Goal: Task Accomplishment & Management: Use online tool/utility

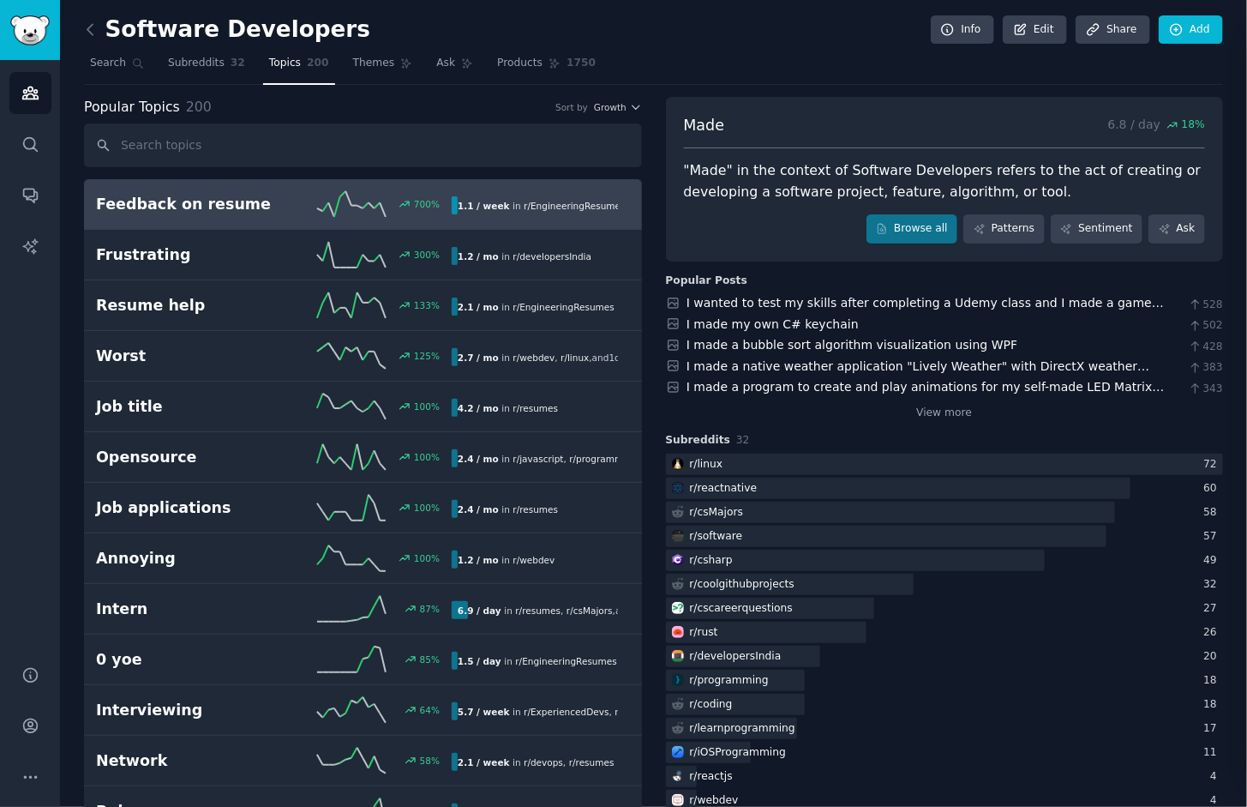
click at [218, 201] on h2 "Feedback on resume" at bounding box center [185, 204] width 178 height 21
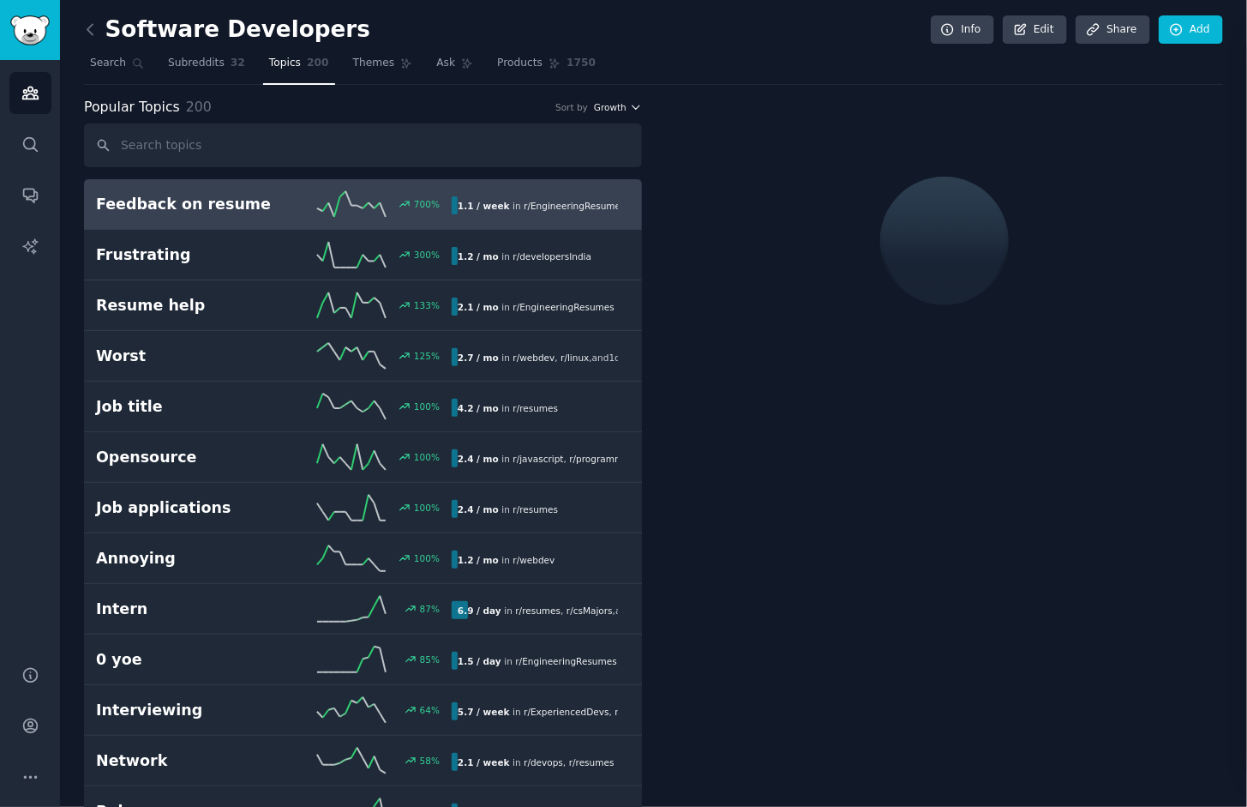
click at [634, 103] on icon "button" at bounding box center [636, 107] width 12 height 12
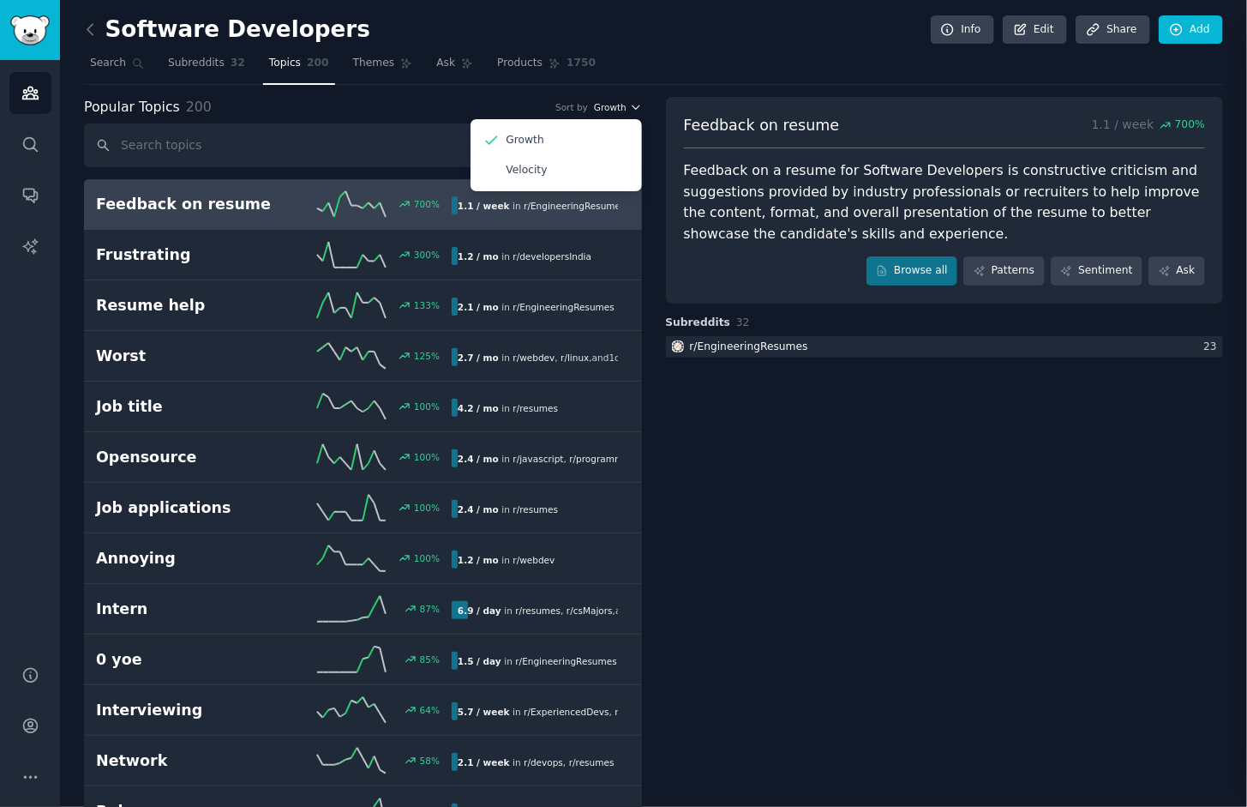
click at [634, 103] on icon "button" at bounding box center [636, 107] width 12 height 12
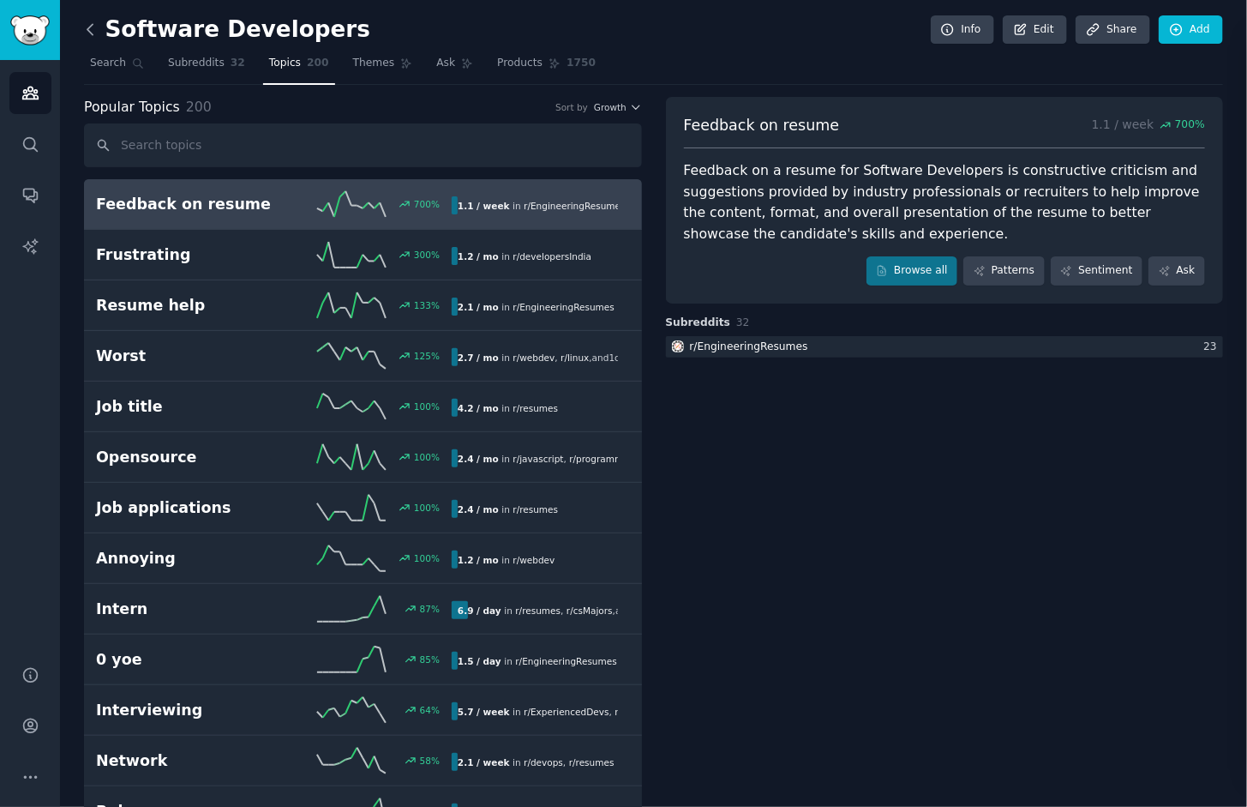
click at [86, 25] on icon at bounding box center [90, 30] width 18 height 18
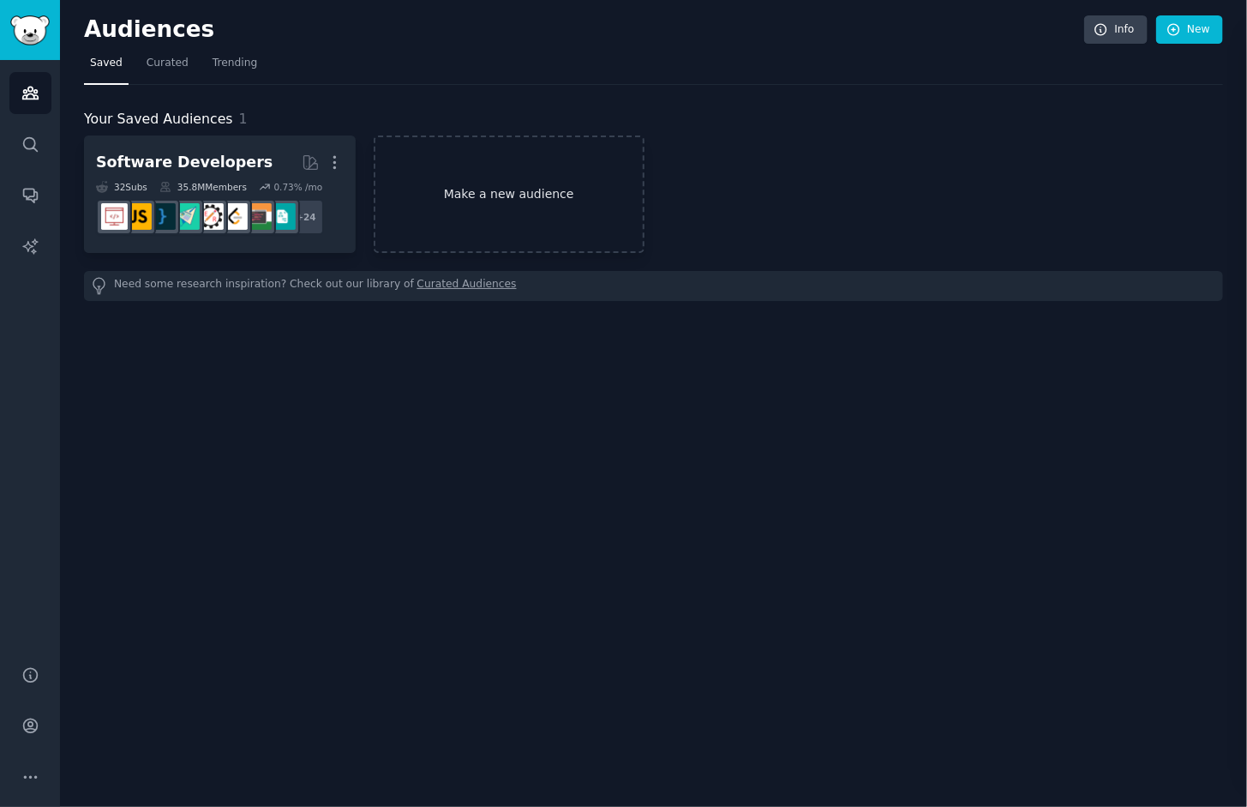
click at [545, 202] on link "Make a new audience" at bounding box center [510, 193] width 272 height 117
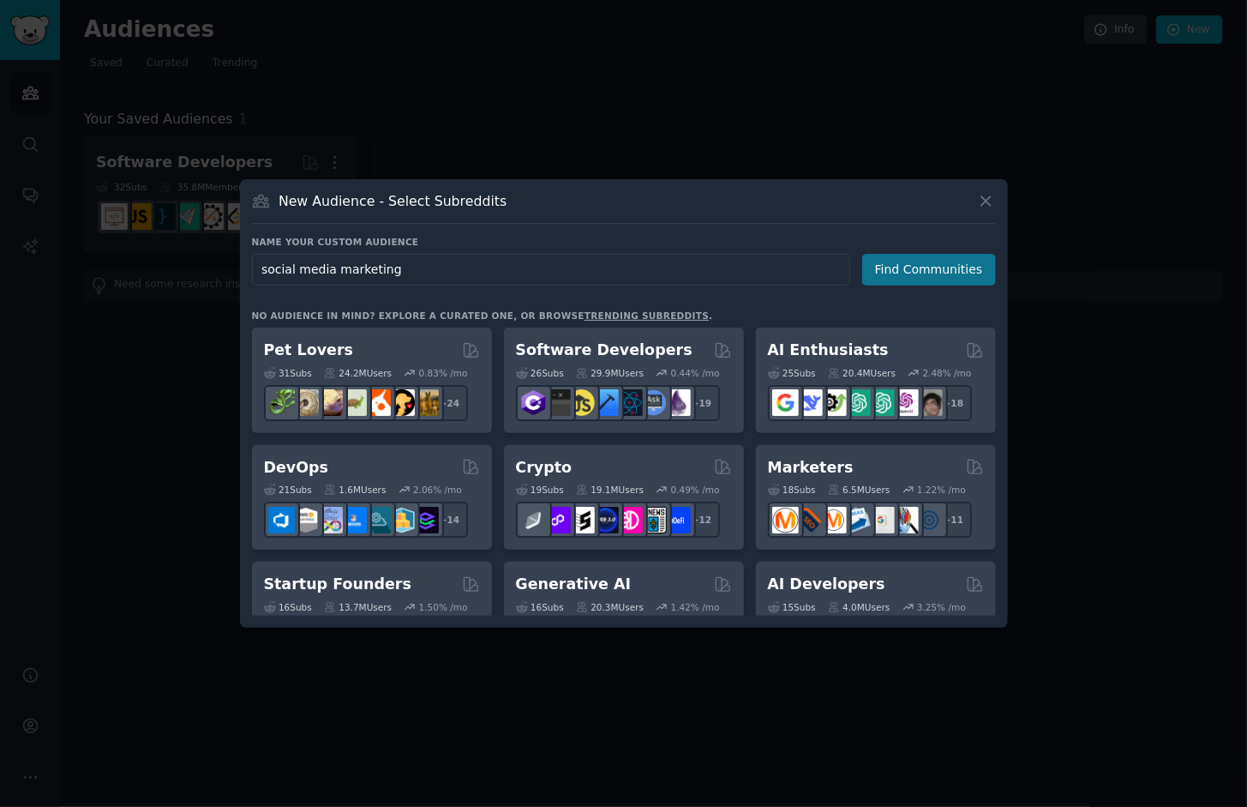
type input "social media marketing"
click at [932, 261] on button "Find Communities" at bounding box center [930, 270] width 134 height 32
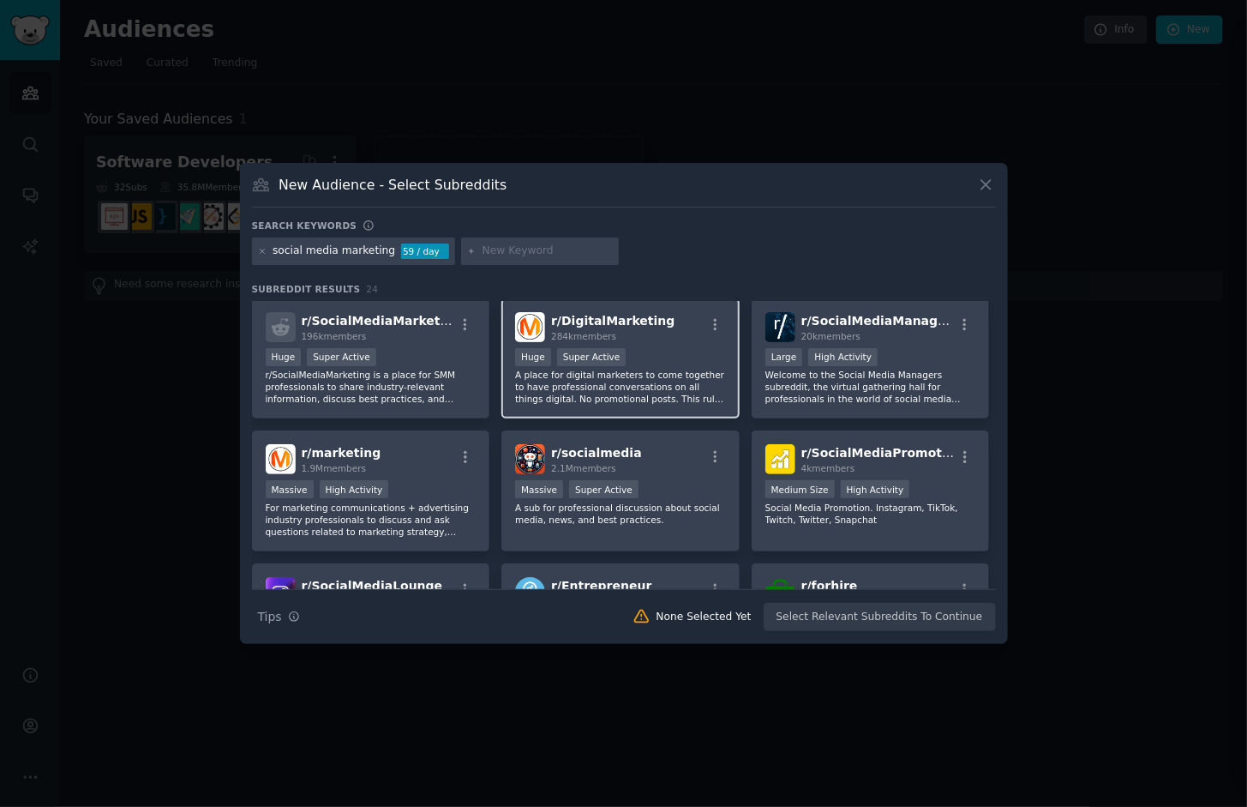
scroll to position [3, 0]
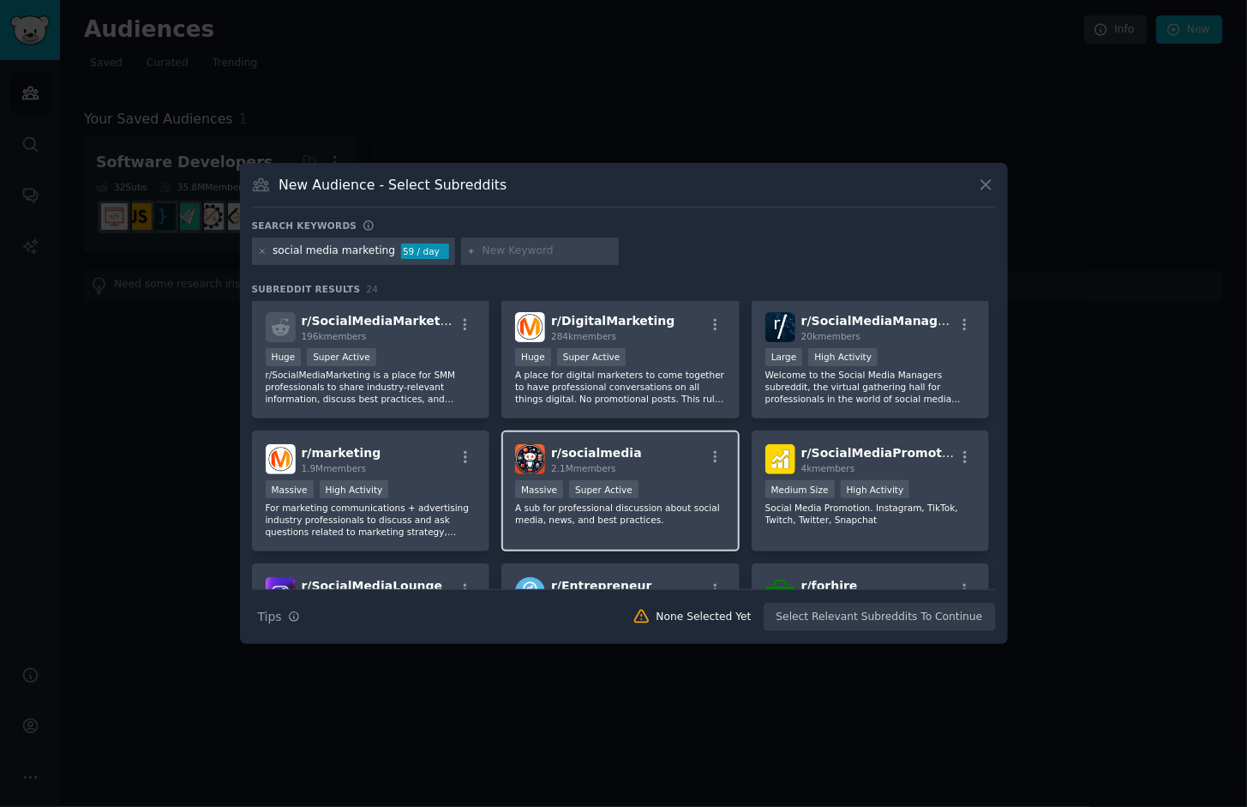
click at [682, 465] on div "r/ socialmedia 2.1M members" at bounding box center [620, 459] width 211 height 30
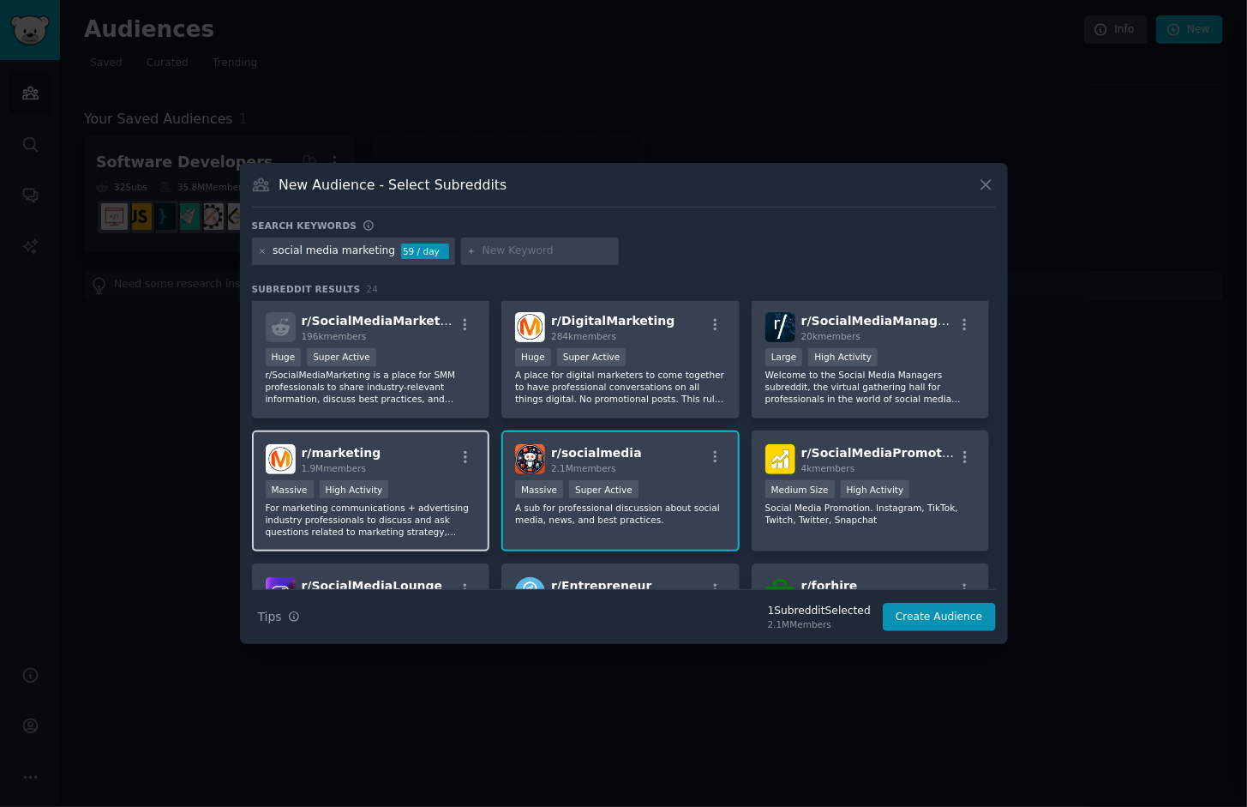
click at [433, 464] on div "r/ marketing 1.9M members" at bounding box center [371, 459] width 211 height 30
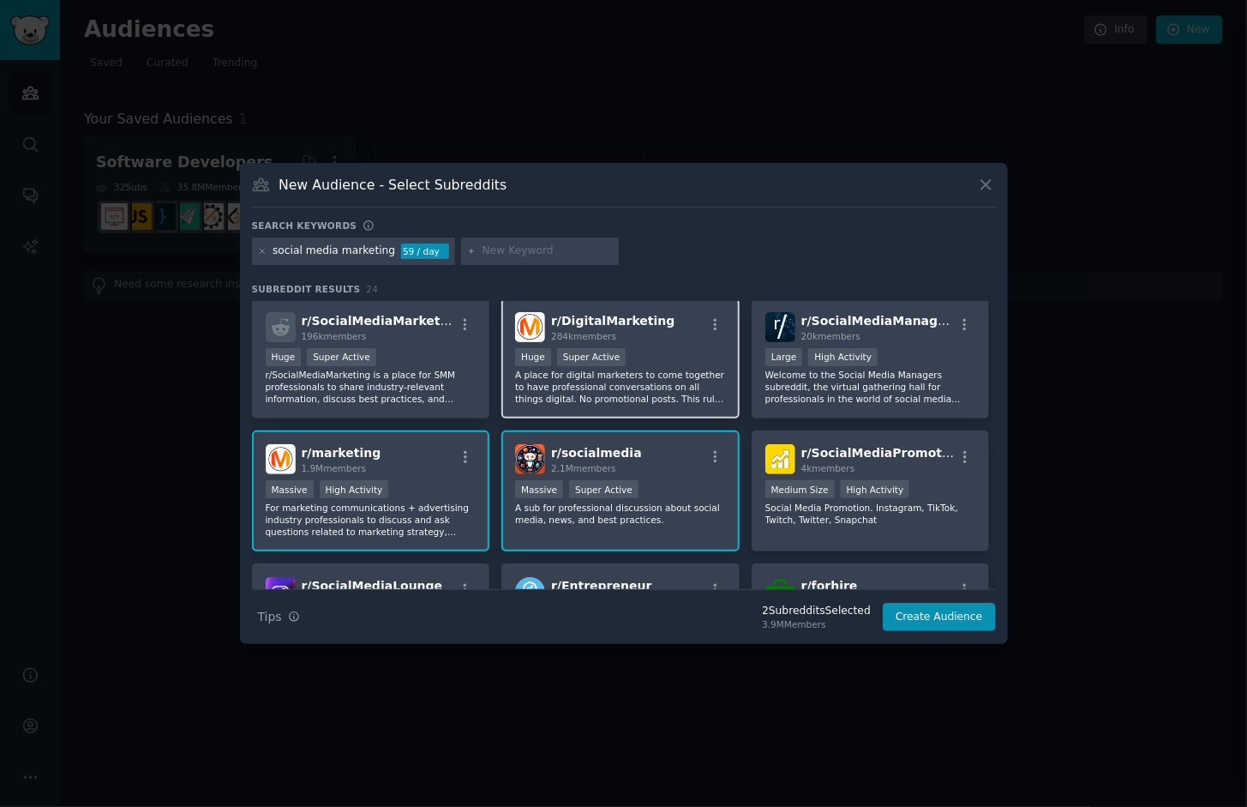
click at [663, 342] on div "r/ DigitalMarketing 284k members Huge Super Active A place for digital marketer…" at bounding box center [621, 358] width 238 height 121
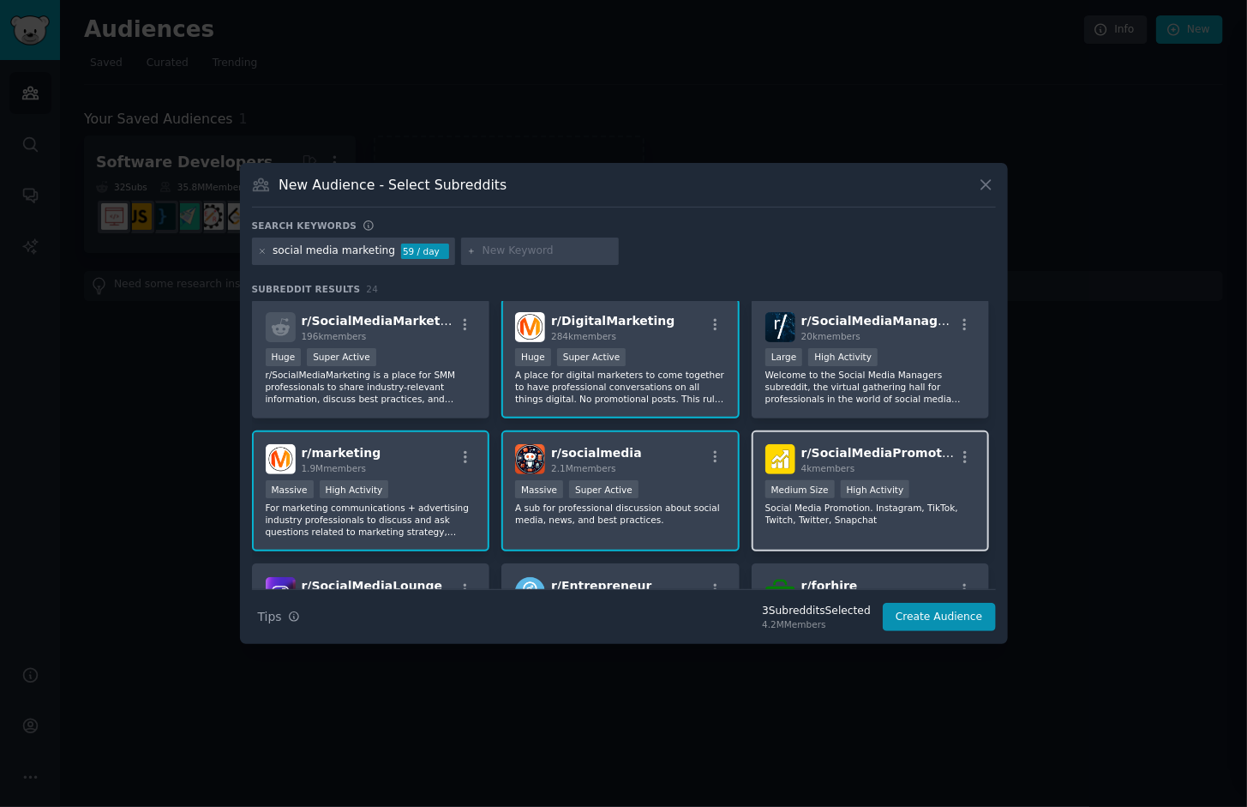
click at [944, 468] on div "r/ SocialMediaPromotion 4k members" at bounding box center [871, 459] width 211 height 30
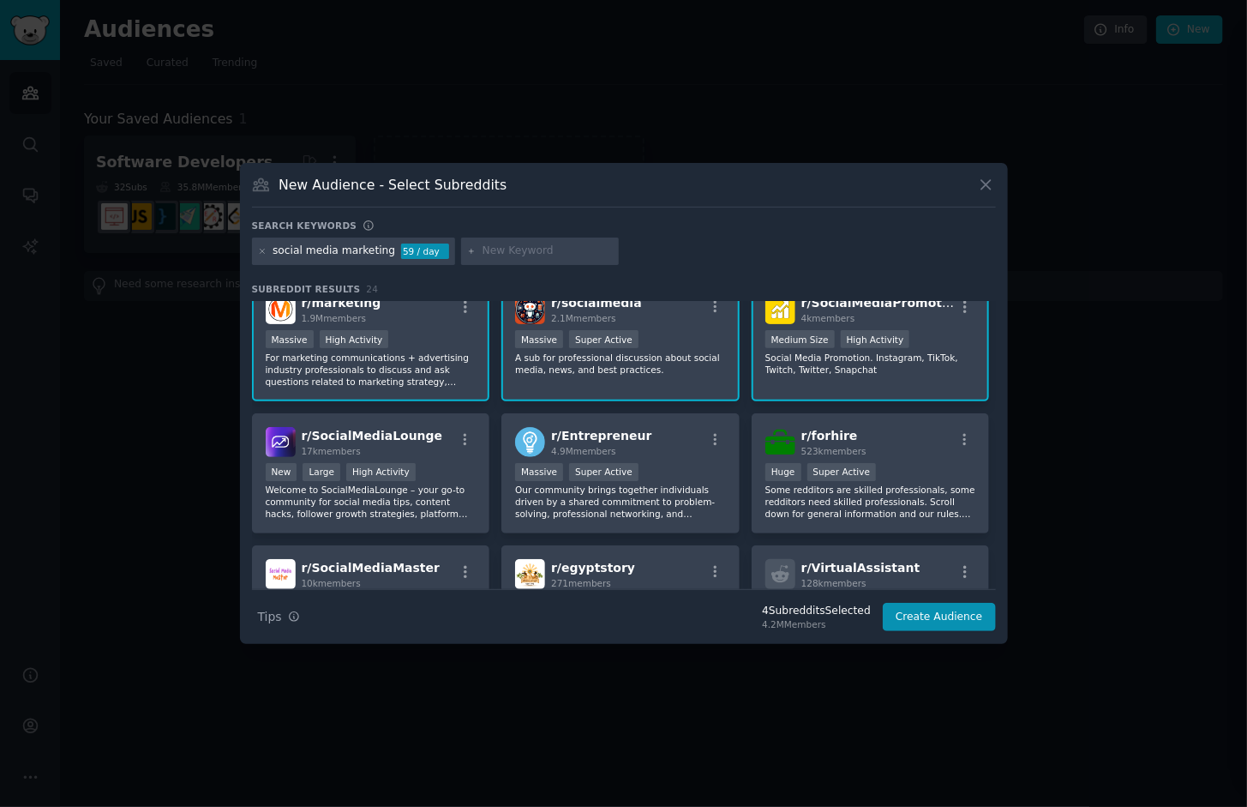
scroll to position [153, 0]
click at [450, 441] on div "r/ SocialMediaLounge 17k members" at bounding box center [371, 441] width 211 height 30
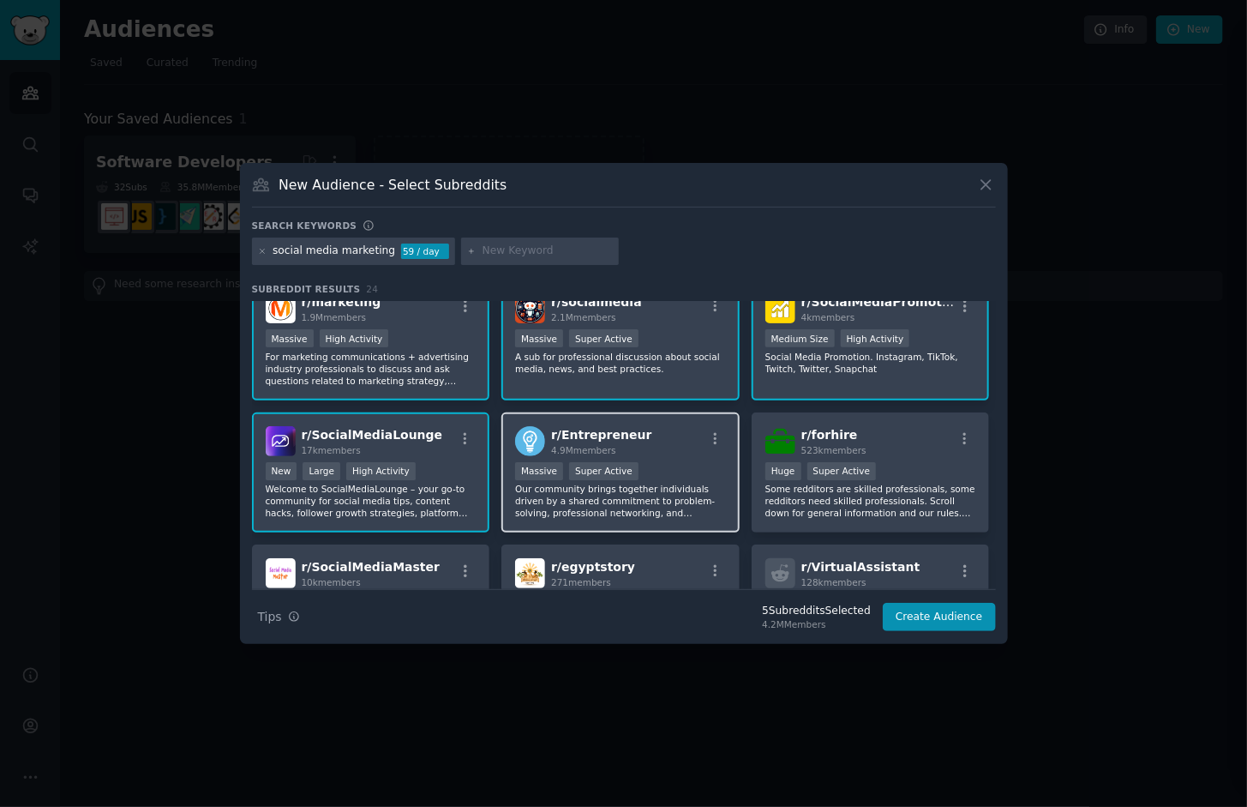
click at [712, 470] on div "Massive Super Active" at bounding box center [620, 472] width 211 height 21
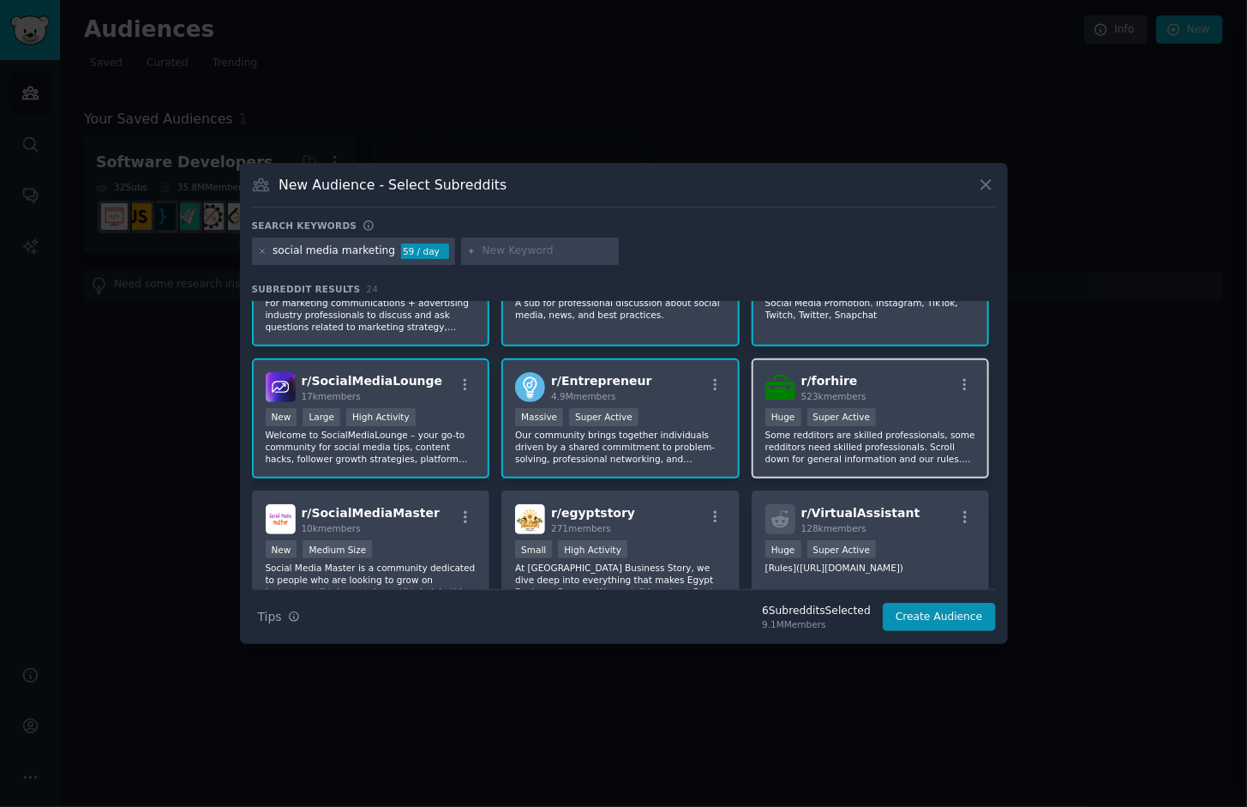
scroll to position [207, 0]
click at [929, 411] on div ">= 95th percentile for submissions / day Huge Super Active" at bounding box center [871, 419] width 211 height 21
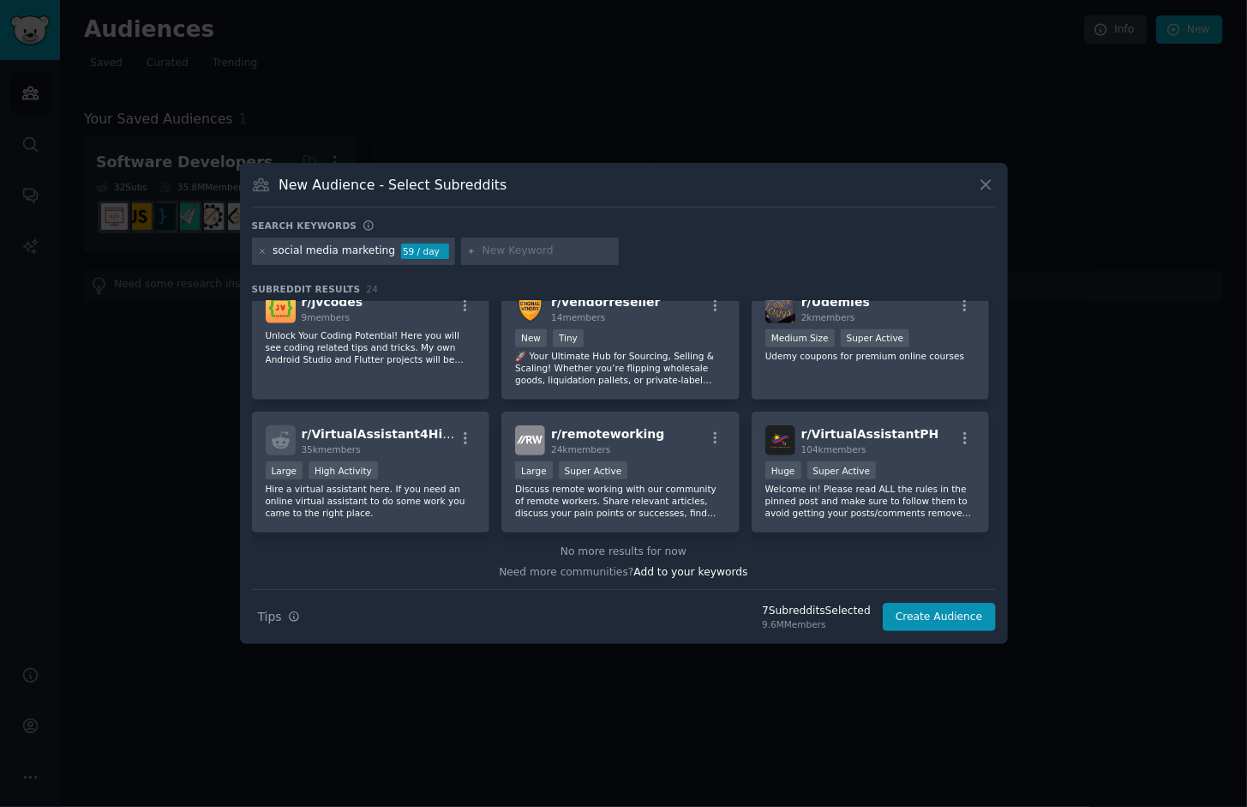
scroll to position [0, 0]
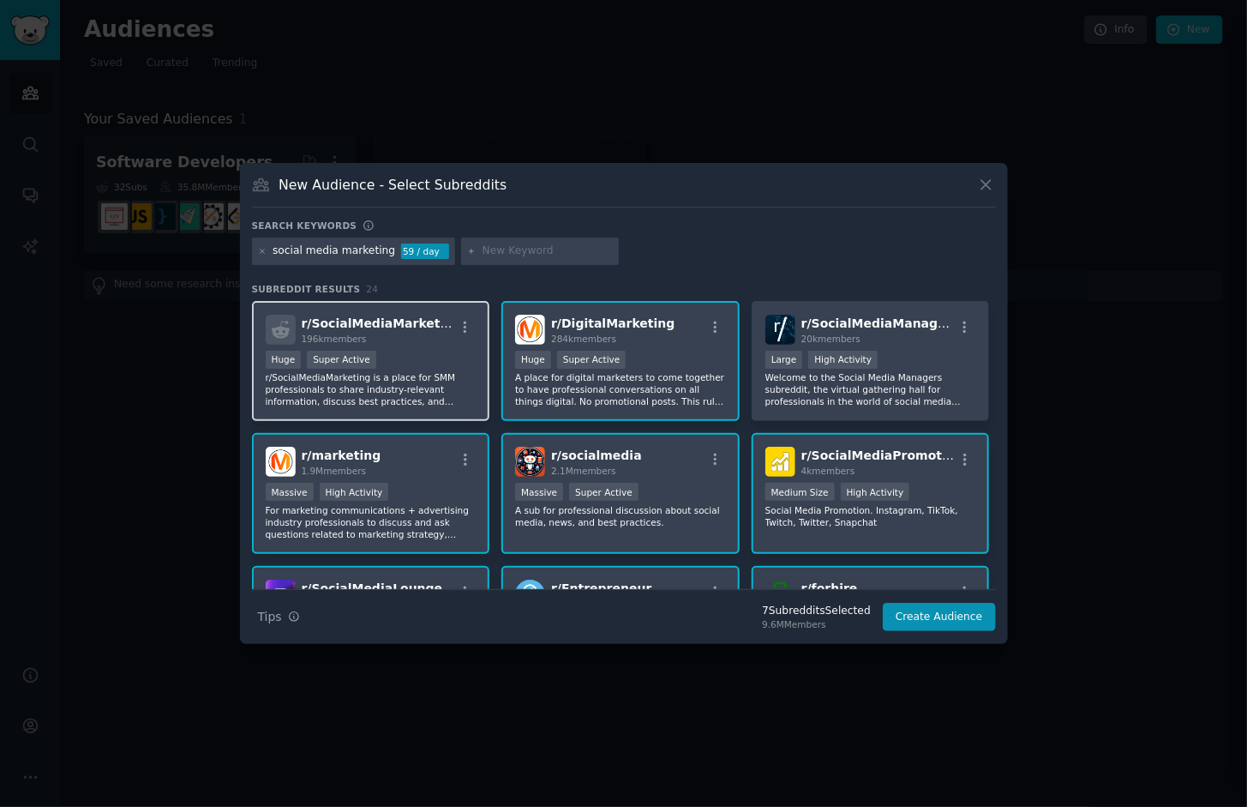
click at [411, 354] on div "Huge Super Active" at bounding box center [371, 361] width 211 height 21
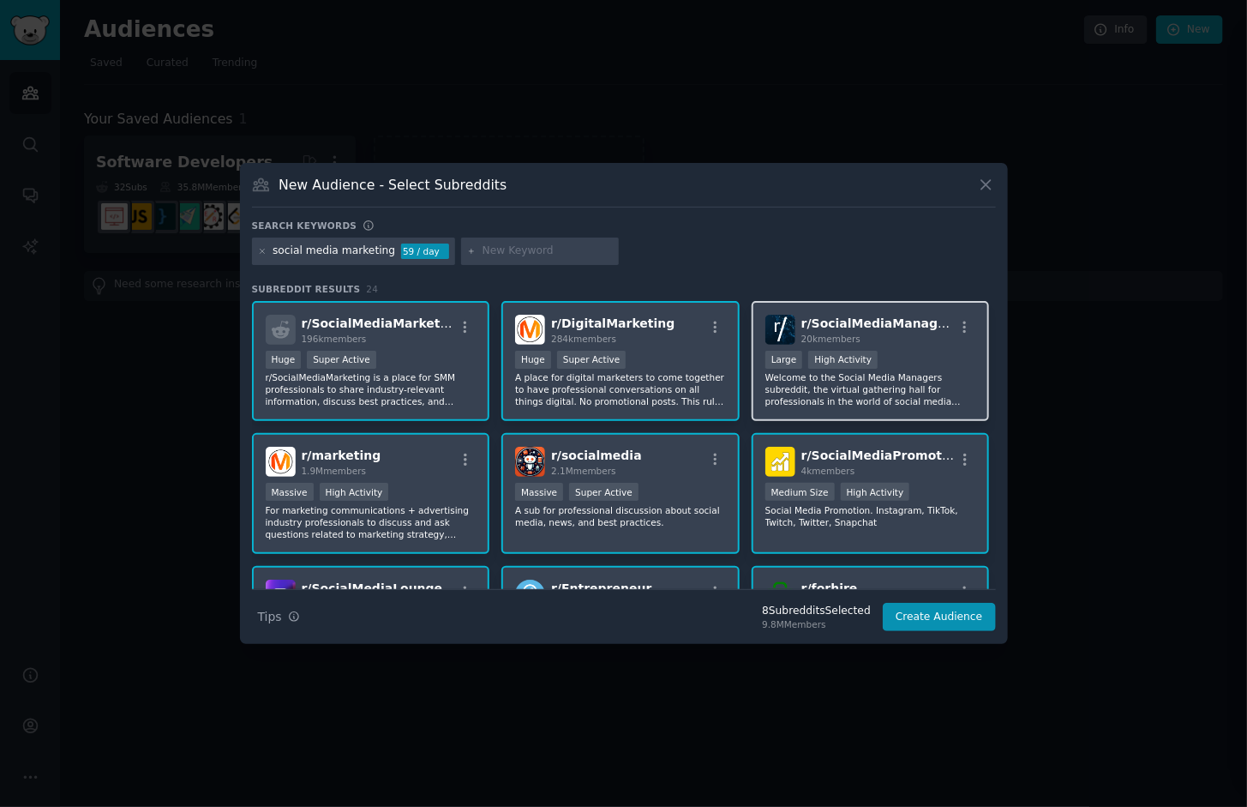
click at [956, 358] on div "Large High Activity" at bounding box center [871, 361] width 211 height 21
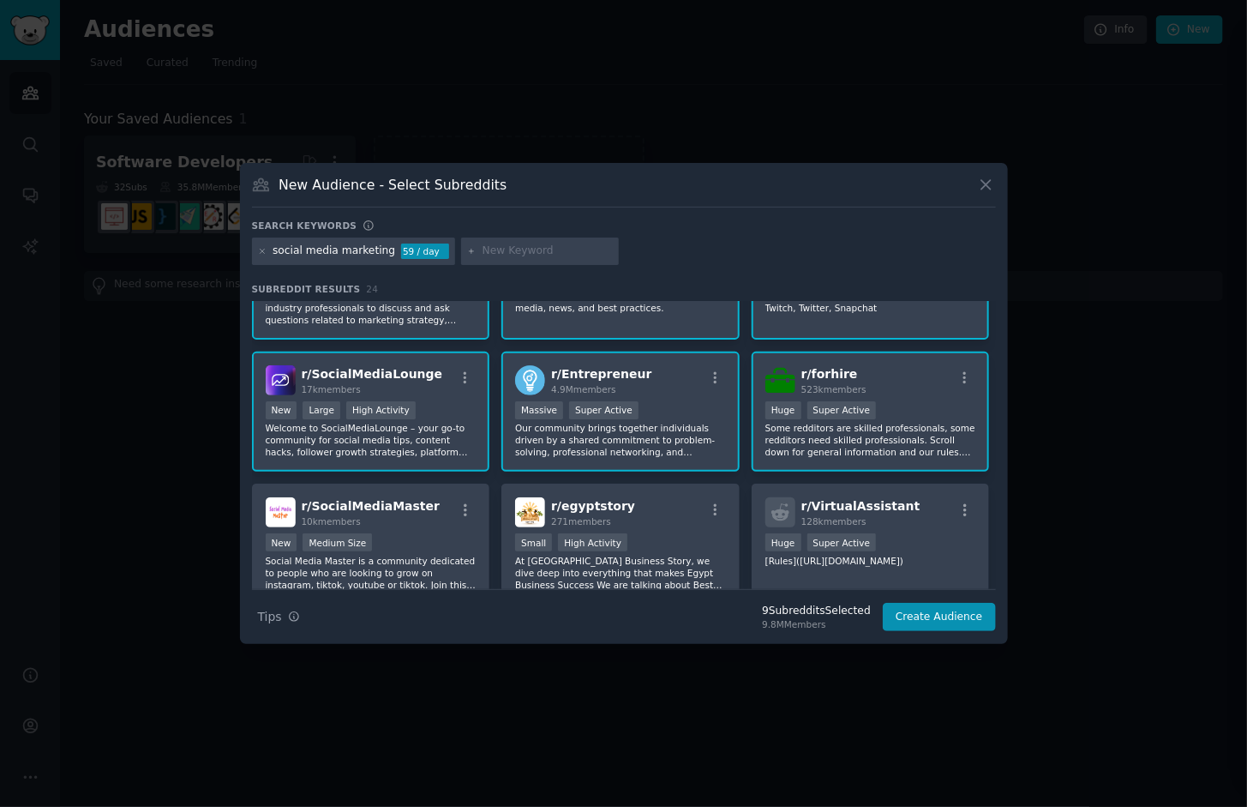
scroll to position [254, 0]
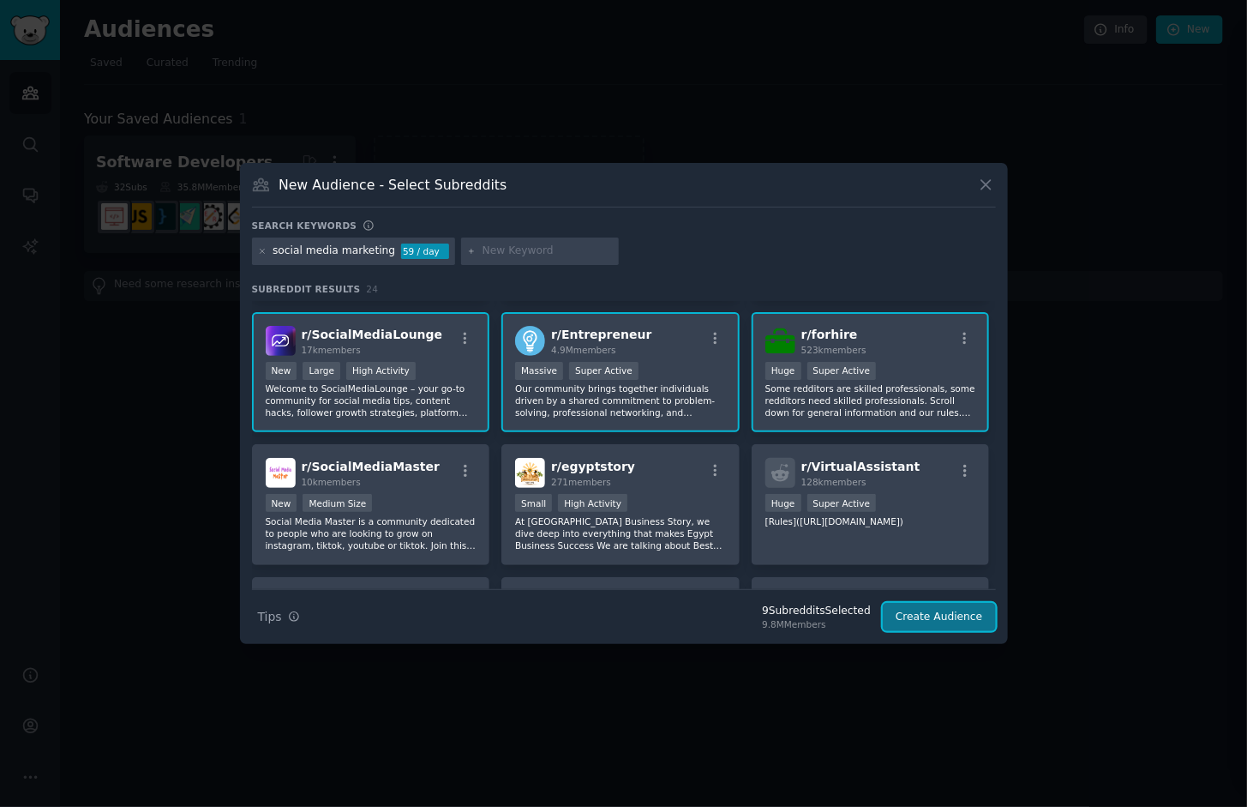
click at [948, 619] on button "Create Audience" at bounding box center [939, 617] width 113 height 29
